Goal: Task Accomplishment & Management: Manage account settings

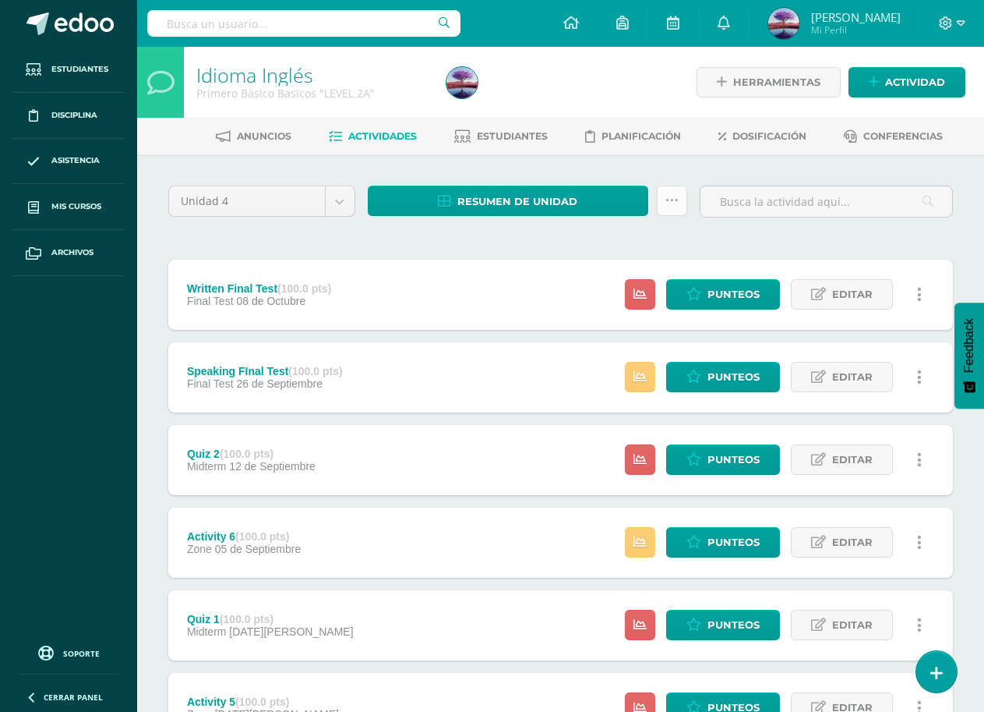
click at [667, 192] on link at bounding box center [672, 200] width 30 height 30
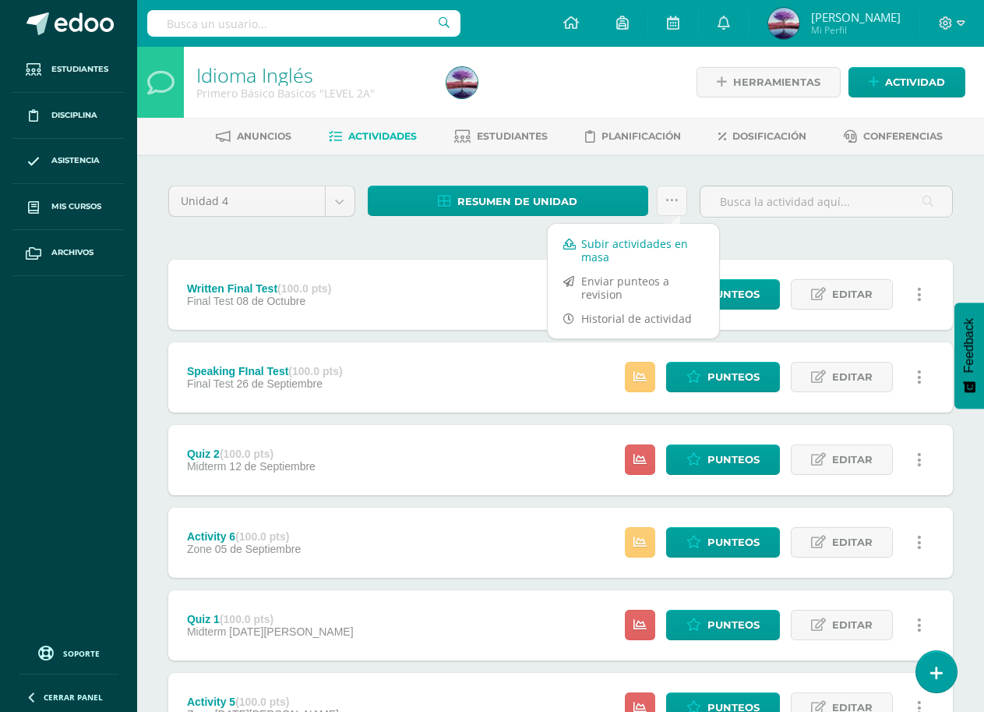
click at [587, 256] on link "Subir actividades en masa" at bounding box center [633, 249] width 171 height 37
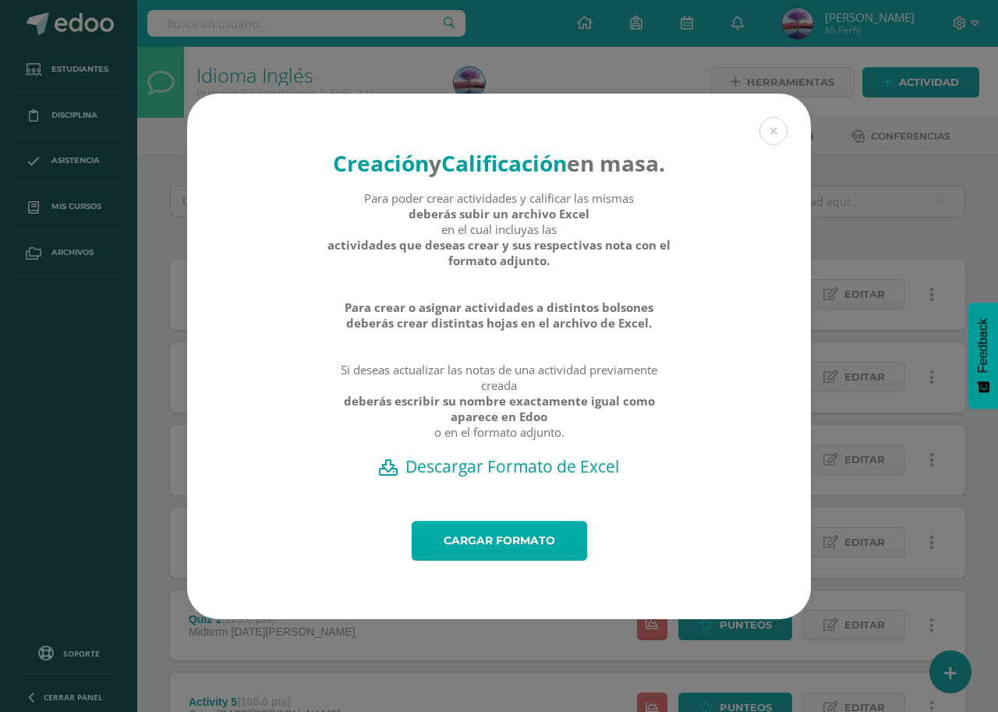
click at [513, 555] on link "Cargar formato" at bounding box center [498, 541] width 175 height 40
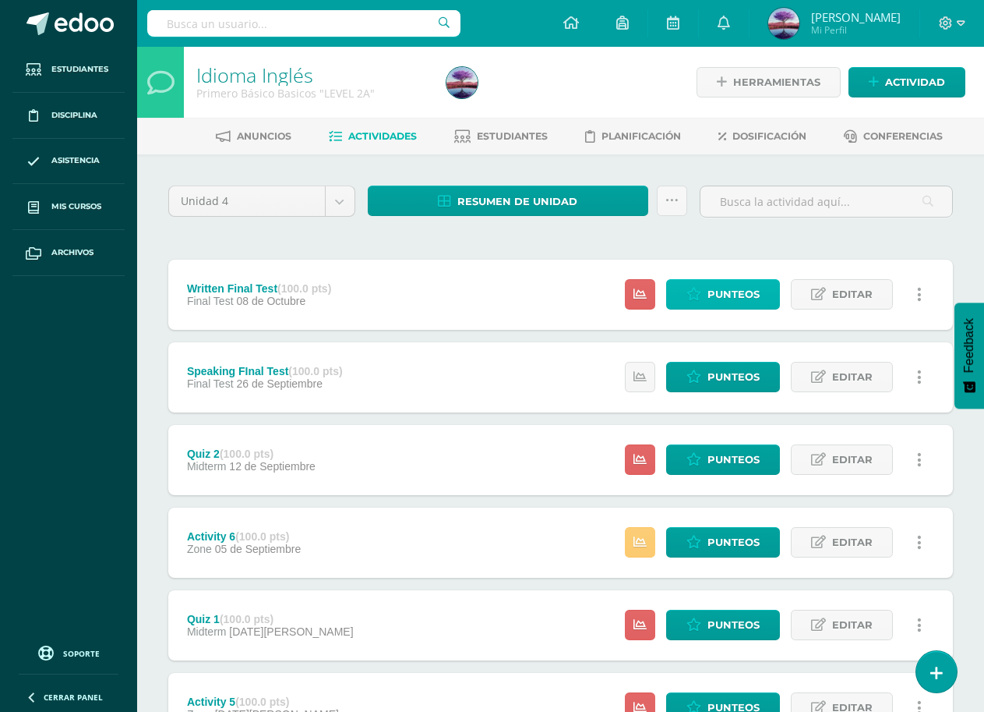
click at [719, 294] on span "Punteos" at bounding box center [734, 294] width 52 height 29
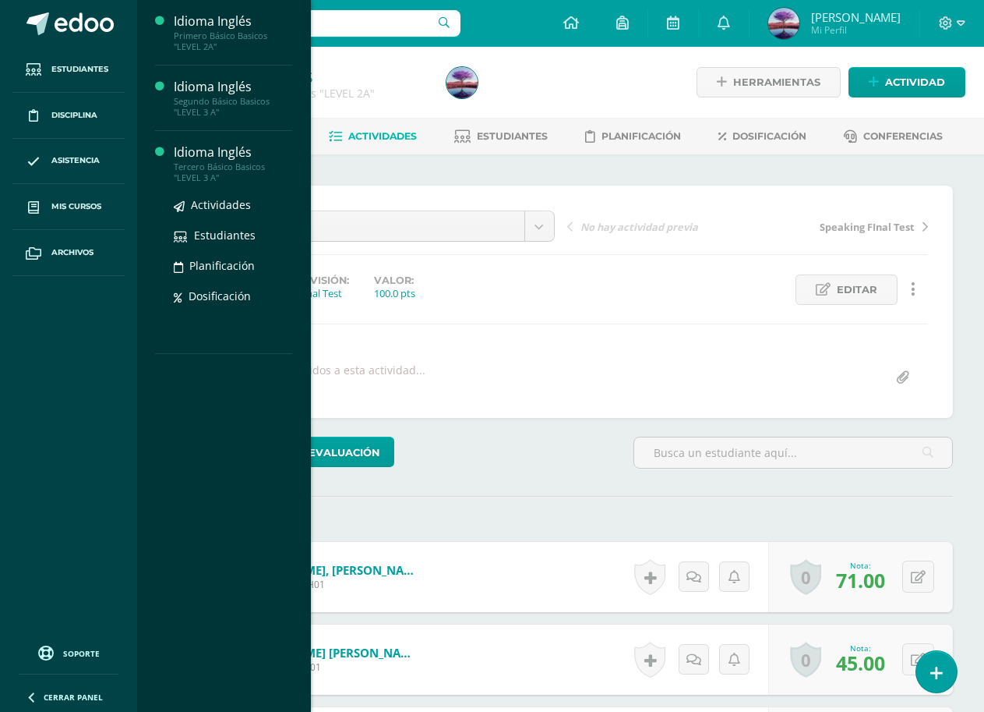
click at [230, 160] on div "Idioma Inglés" at bounding box center [233, 152] width 118 height 18
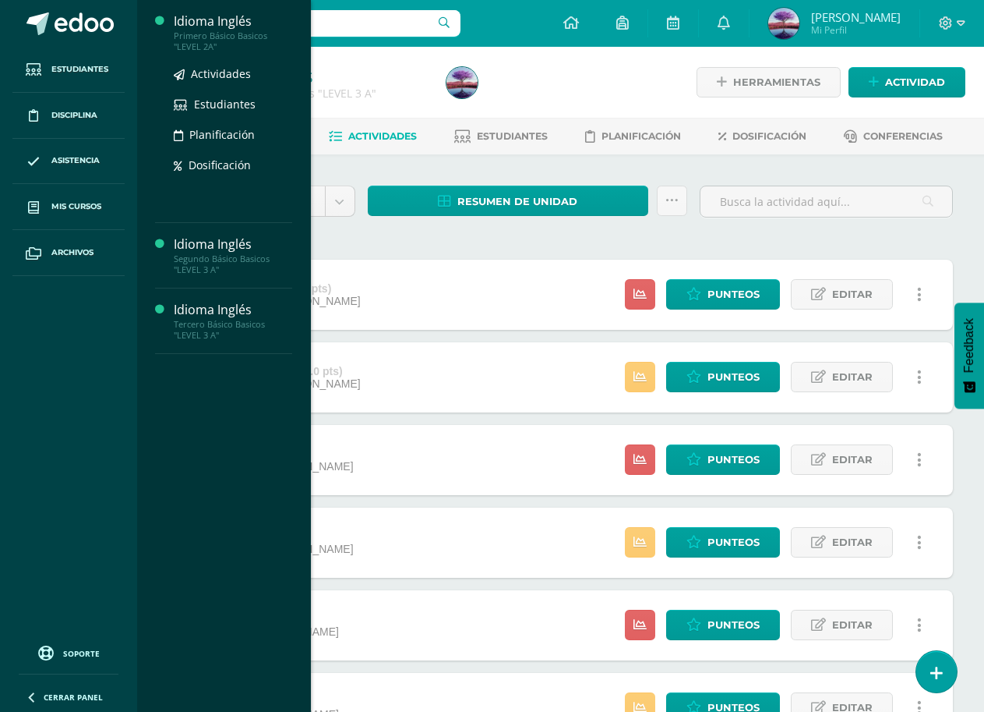
click at [200, 38] on div "Primero Básico Basicos "LEVEL 2A"" at bounding box center [233, 41] width 118 height 22
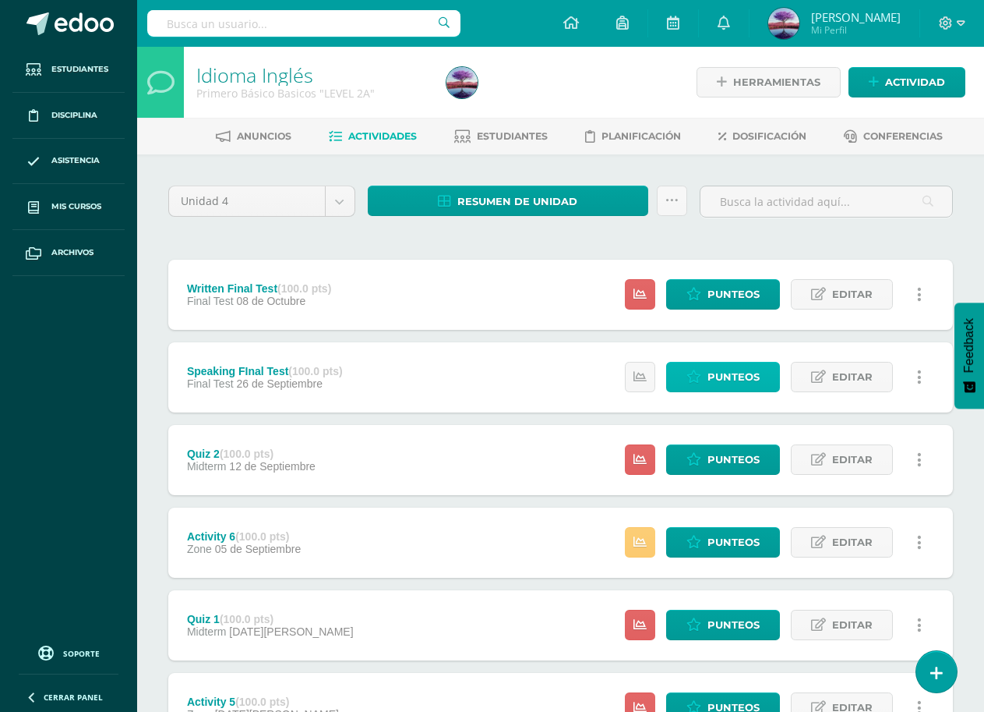
click at [748, 381] on span "Punteos" at bounding box center [734, 376] width 52 height 29
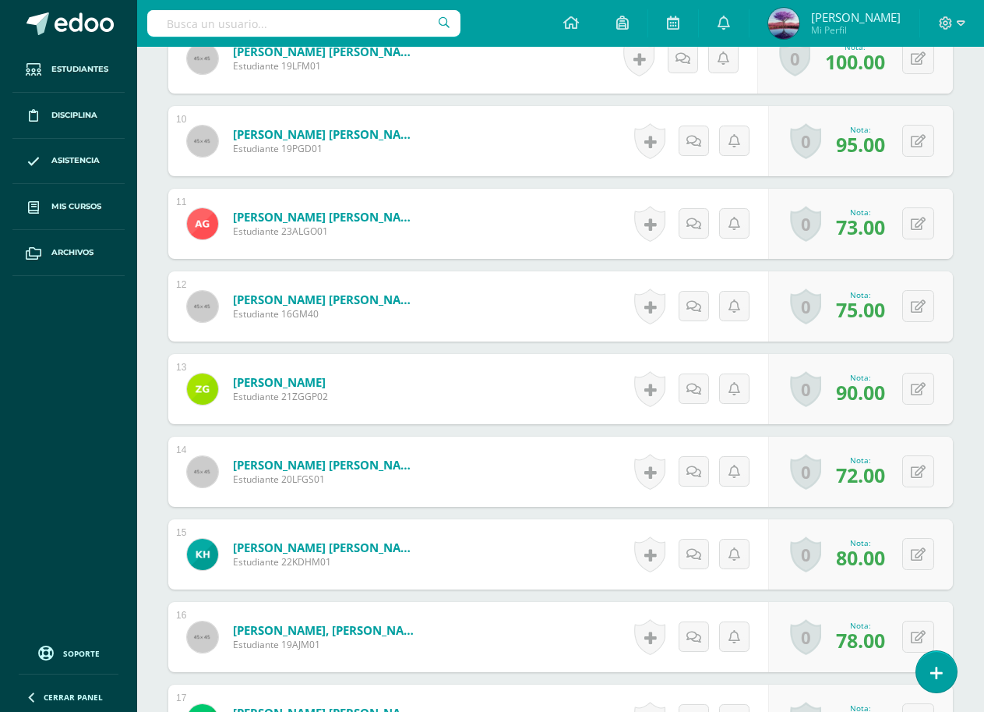
scroll to position [1405, 0]
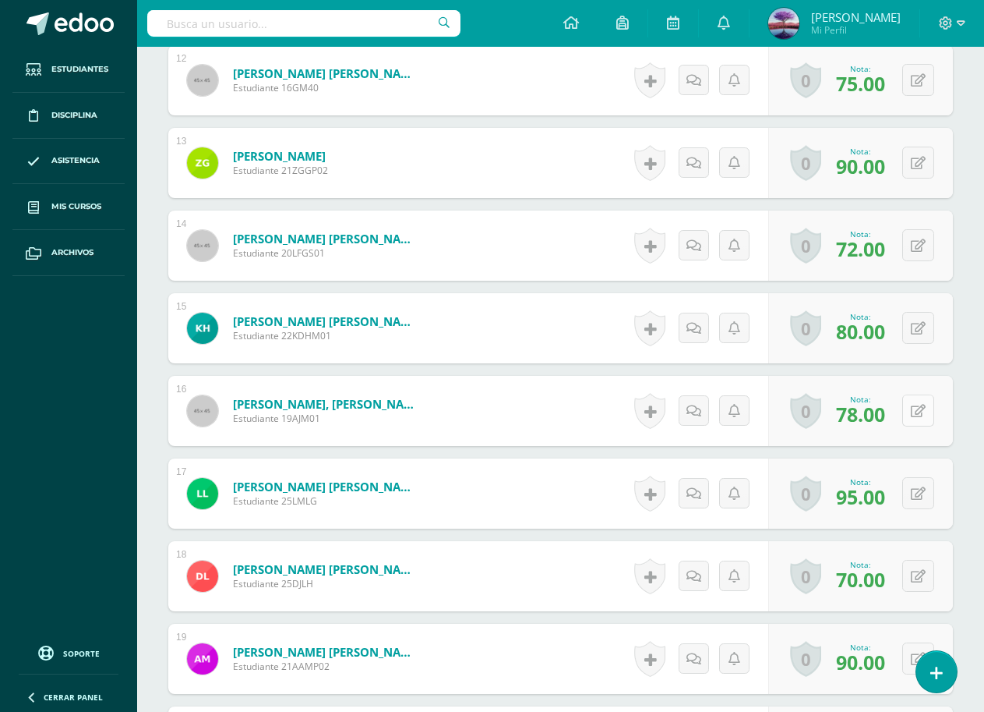
click at [912, 415] on icon at bounding box center [918, 410] width 15 height 13
click at [893, 416] on icon at bounding box center [888, 415] width 14 height 13
click at [917, 411] on button at bounding box center [918, 410] width 32 height 32
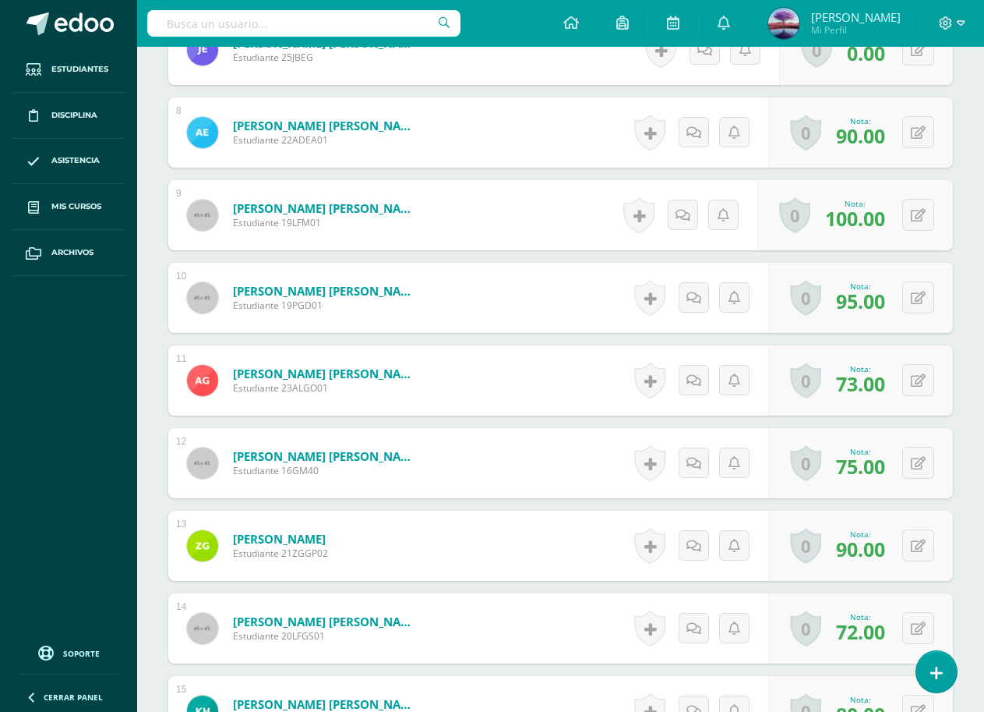
scroll to position [1403, 0]
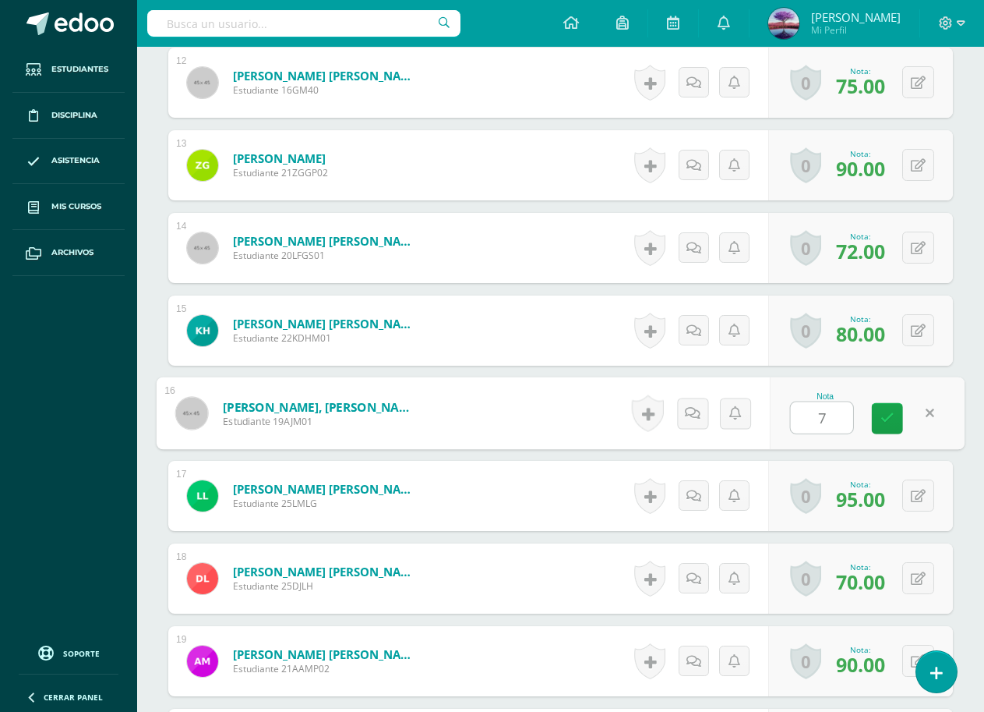
type input "70"
click at [893, 425] on link at bounding box center [887, 418] width 31 height 31
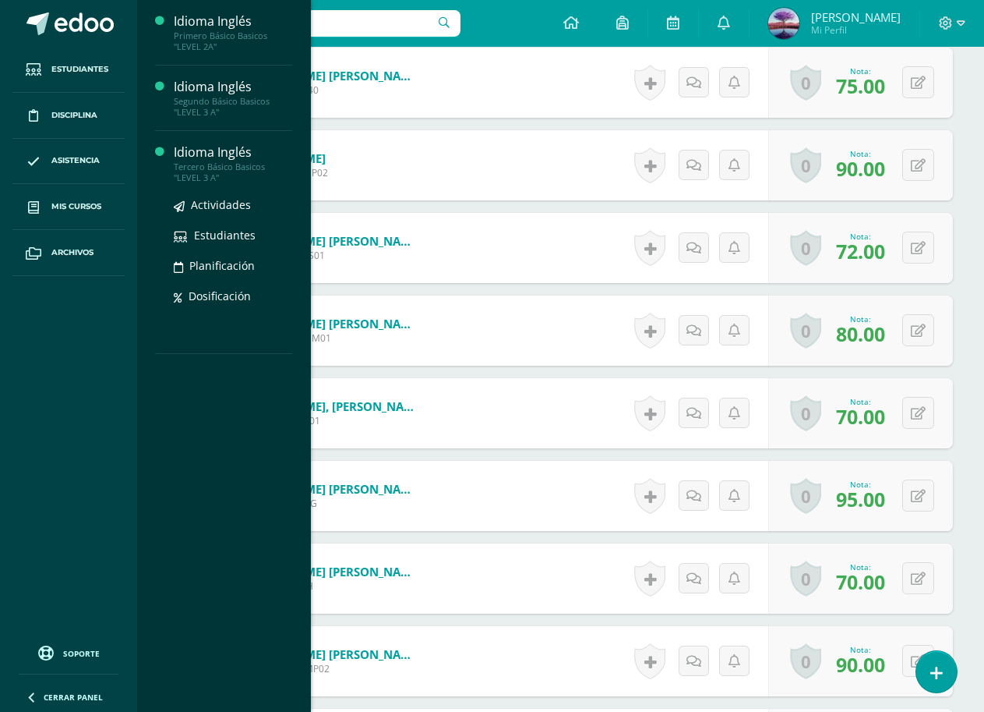
click at [184, 168] on div "Tercero Básico Basicos "LEVEL 3 A"" at bounding box center [233, 172] width 118 height 22
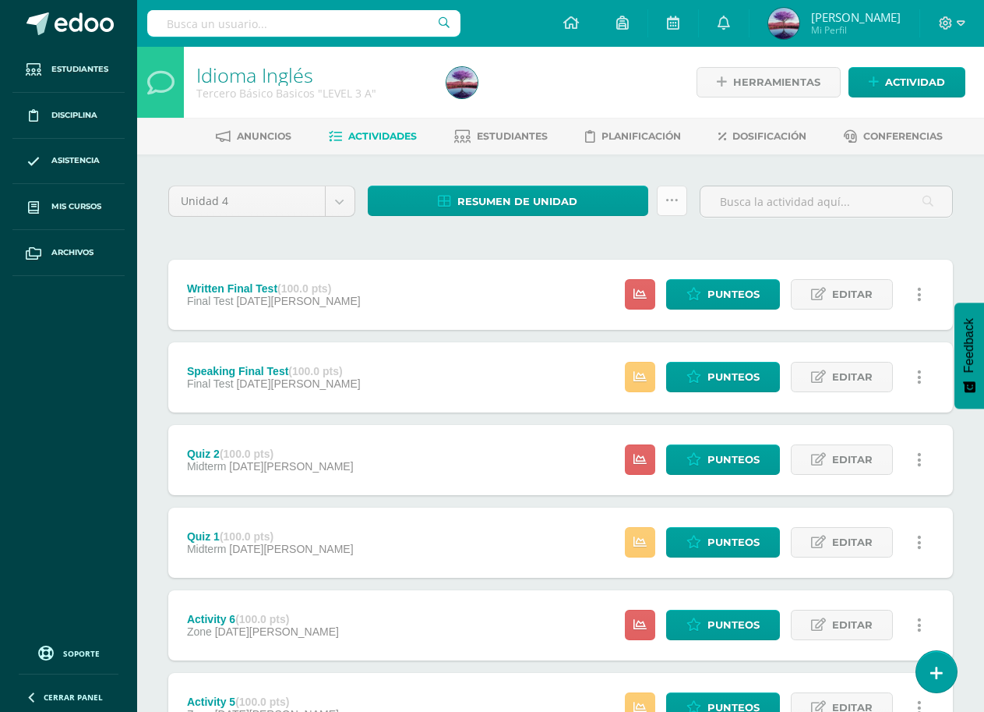
click at [662, 207] on link at bounding box center [672, 200] width 30 height 30
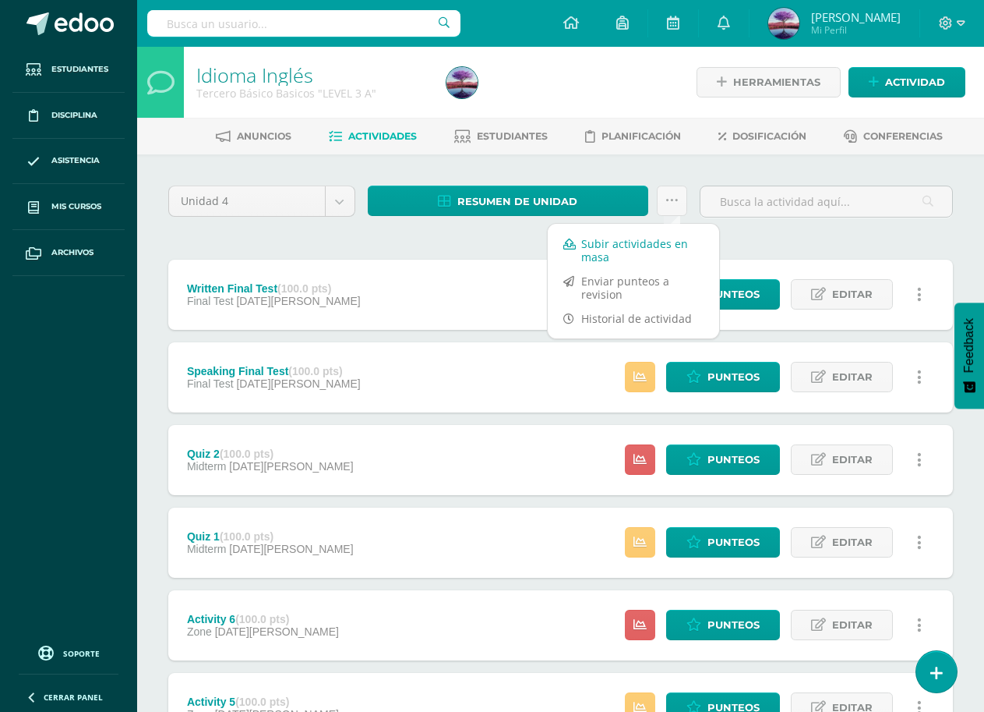
click at [599, 247] on link "Subir actividades en masa" at bounding box center [633, 249] width 171 height 37
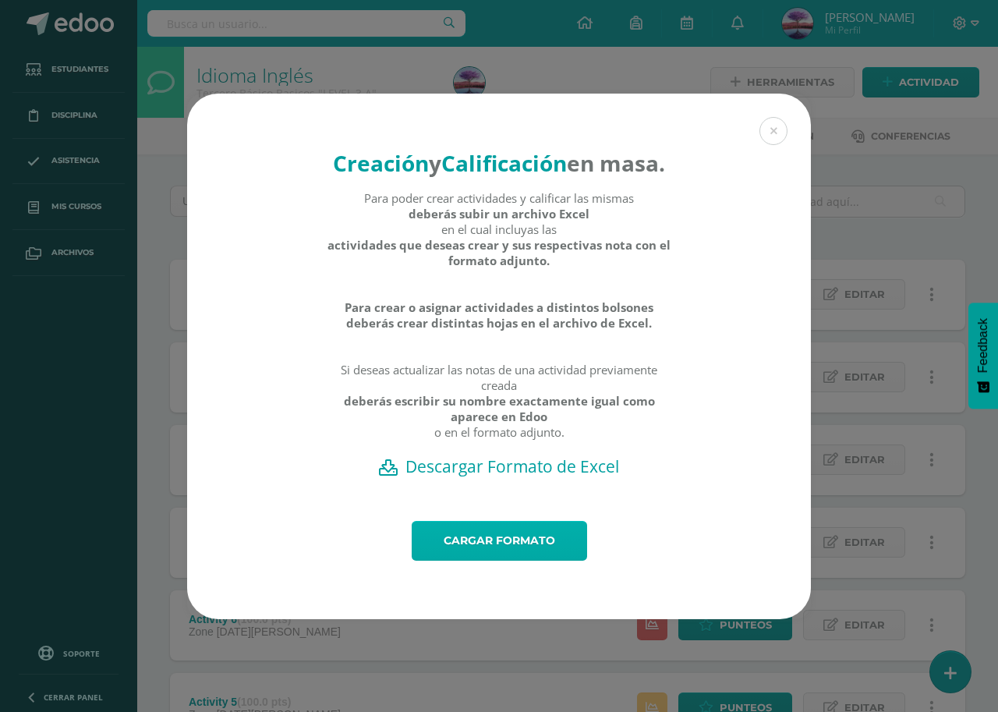
click at [507, 560] on link "Cargar formato" at bounding box center [498, 541] width 175 height 40
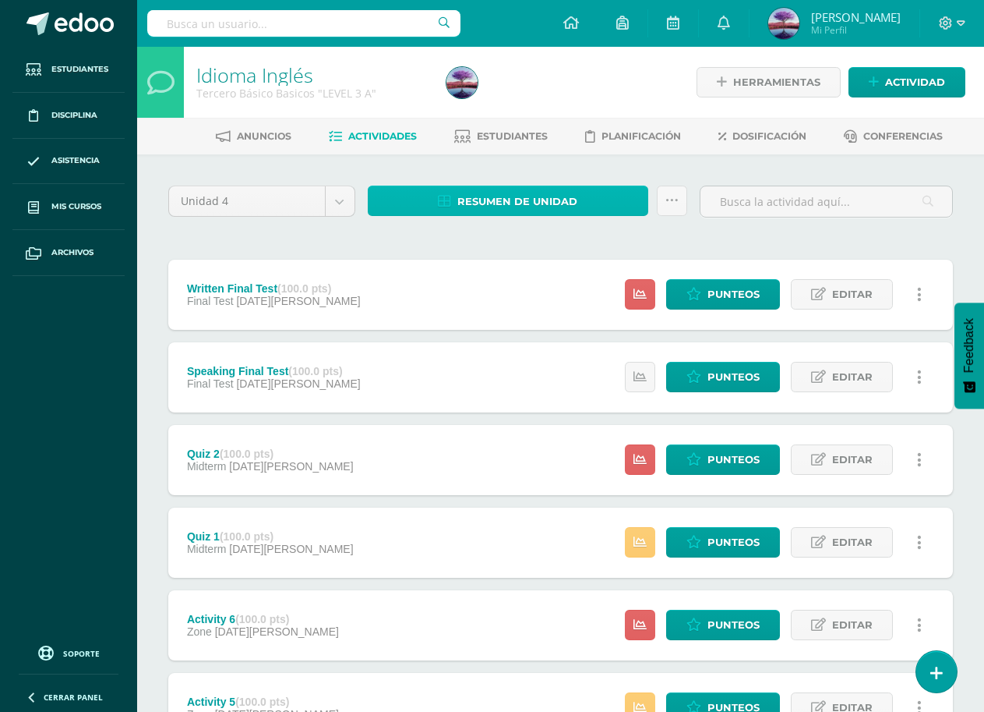
click at [523, 207] on span "Resumen de unidad" at bounding box center [517, 201] width 120 height 29
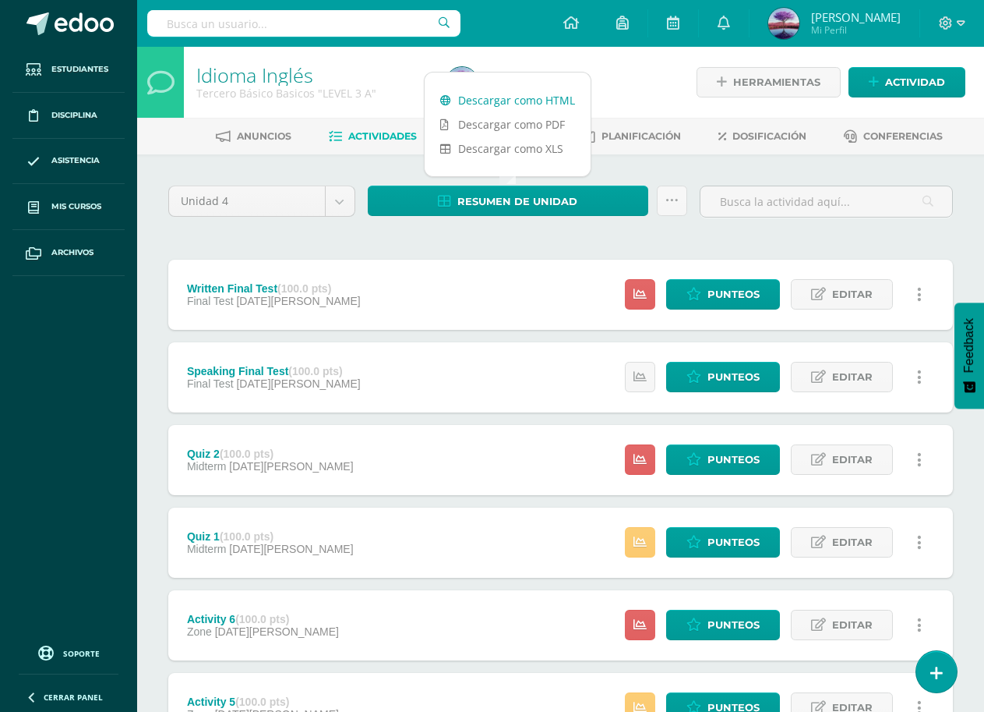
click at [489, 102] on link "Descargar como HTML" at bounding box center [508, 100] width 166 height 24
